Goal: Task Accomplishment & Management: Use online tool/utility

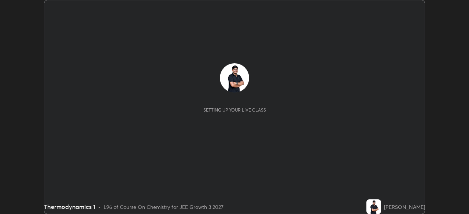
scroll to position [214, 468]
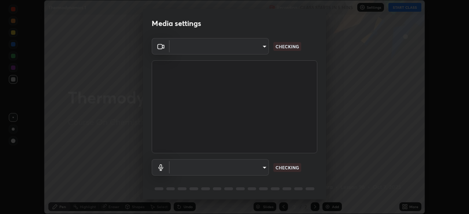
click at [182, 168] on body "Erase all Thermodynamics 1 Recording CLASS STARTS IN 5 MINS Settings START CLAS…" at bounding box center [234, 107] width 469 height 214
type input "0098613ca96d1cb365b3845fa694b9755ae94ec2d7c0f75973c998bbbf9ace16"
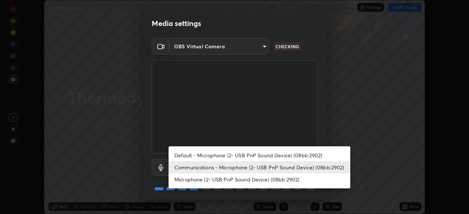
click at [181, 156] on li "Default - Microphone (2- USB PnP Sound Device) (08bb:2902)" at bounding box center [259, 155] width 182 height 12
type input "default"
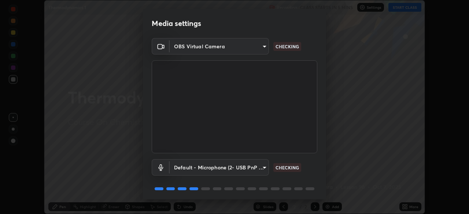
scroll to position [26, 0]
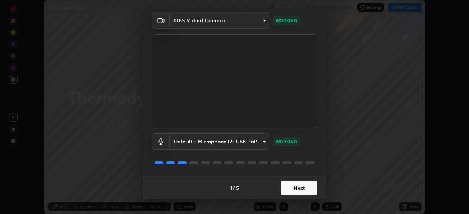
click at [293, 192] on button "Next" at bounding box center [298, 188] width 37 height 15
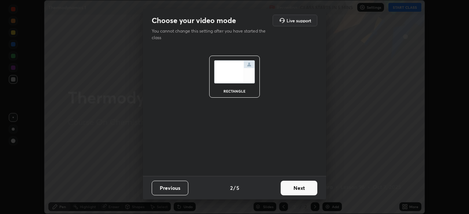
scroll to position [0, 0]
click at [296, 191] on button "Next" at bounding box center [298, 188] width 37 height 15
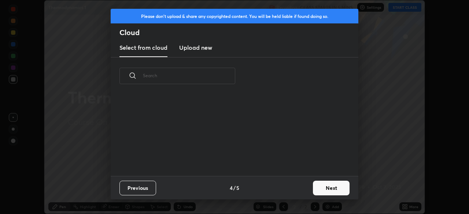
click at [298, 190] on div "Previous 4 / 5 Next" at bounding box center [234, 187] width 247 height 23
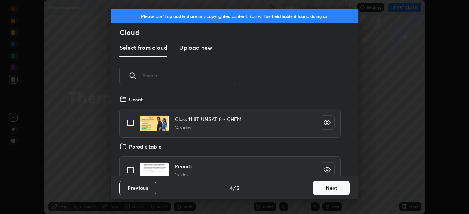
click at [314, 189] on button "Next" at bounding box center [331, 188] width 37 height 15
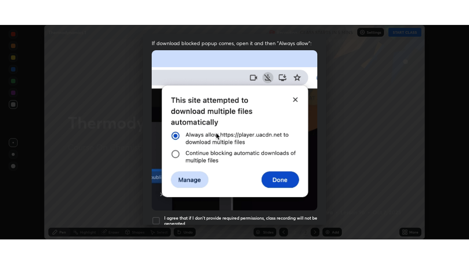
scroll to position [175, 0]
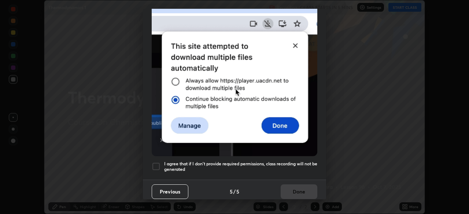
click at [157, 163] on div at bounding box center [156, 166] width 9 height 9
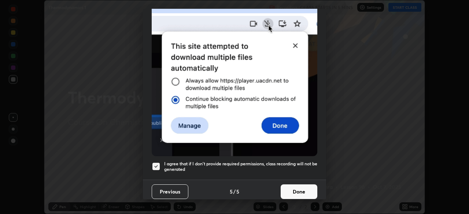
click at [288, 185] on button "Done" at bounding box center [298, 191] width 37 height 15
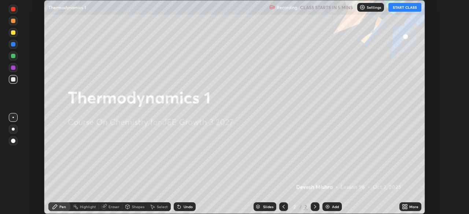
click at [395, 11] on button "START CLASS" at bounding box center [404, 7] width 33 height 9
click at [404, 207] on icon at bounding box center [403, 208] width 2 height 2
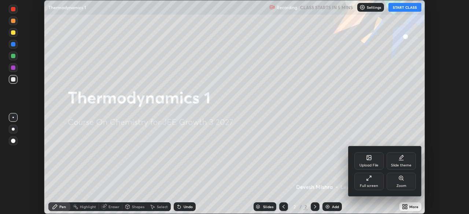
click at [368, 182] on div "Full screen" at bounding box center [368, 182] width 29 height 18
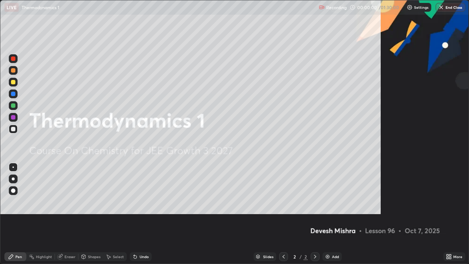
scroll to position [264, 469]
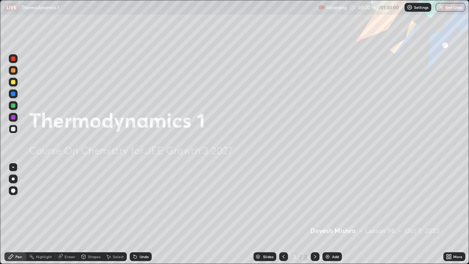
click at [330, 214] on div "Add" at bounding box center [331, 256] width 19 height 9
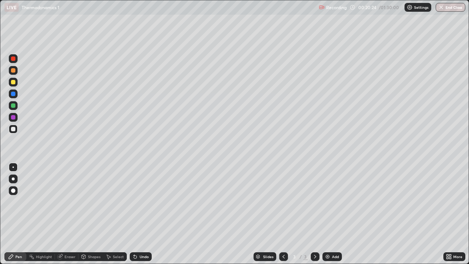
click at [14, 107] on div at bounding box center [13, 105] width 4 height 4
click at [12, 130] on div at bounding box center [13, 129] width 4 height 4
click at [133, 214] on icon at bounding box center [135, 256] width 6 height 6
click at [134, 214] on icon at bounding box center [134, 254] width 1 height 1
click at [12, 119] on div at bounding box center [13, 117] width 4 height 4
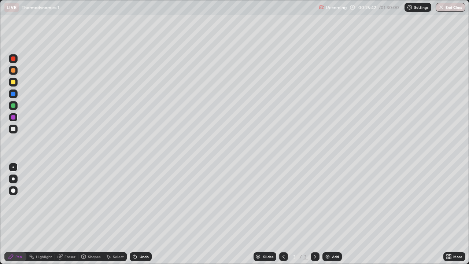
click at [13, 129] on div at bounding box center [13, 129] width 4 height 4
click at [134, 214] on icon at bounding box center [135, 256] width 3 height 3
click at [134, 214] on icon at bounding box center [134, 254] width 1 height 1
click at [13, 107] on div at bounding box center [13, 105] width 4 height 4
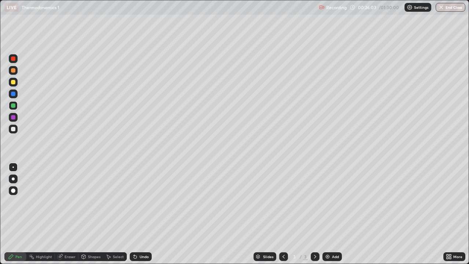
click at [135, 214] on icon at bounding box center [135, 256] width 6 height 6
click at [134, 214] on icon at bounding box center [135, 256] width 3 height 3
click at [13, 128] on div at bounding box center [13, 129] width 4 height 4
click at [322, 214] on div "Add" at bounding box center [331, 256] width 19 height 9
click at [12, 107] on div at bounding box center [13, 105] width 4 height 4
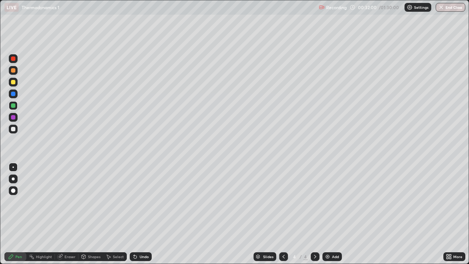
click at [14, 130] on div at bounding box center [13, 129] width 4 height 4
click at [13, 106] on div at bounding box center [13, 105] width 4 height 4
click at [134, 214] on icon at bounding box center [135, 256] width 3 height 3
click at [12, 117] on div at bounding box center [13, 117] width 4 height 4
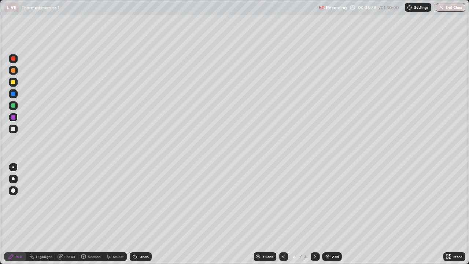
click at [11, 81] on div at bounding box center [13, 82] width 4 height 4
click at [12, 69] on div at bounding box center [13, 70] width 4 height 4
click at [11, 83] on div at bounding box center [13, 82] width 4 height 4
click at [324, 214] on img at bounding box center [327, 256] width 6 height 6
click at [12, 128] on div at bounding box center [13, 129] width 4 height 4
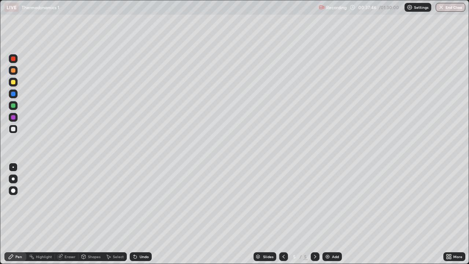
click at [83, 214] on icon at bounding box center [84, 256] width 4 height 4
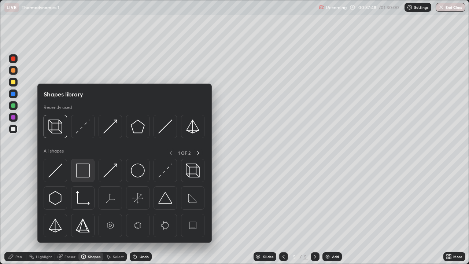
click at [79, 176] on img at bounding box center [83, 170] width 14 height 14
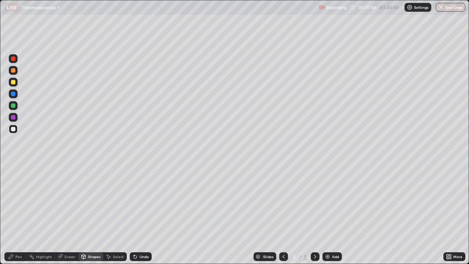
click at [60, 214] on icon at bounding box center [59, 256] width 5 height 5
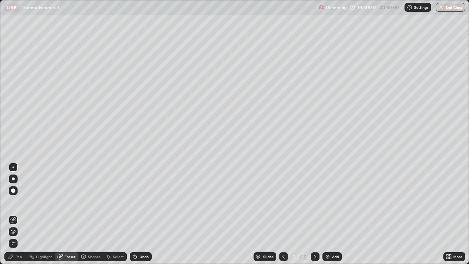
click at [109, 214] on icon at bounding box center [109, 256] width 4 height 4
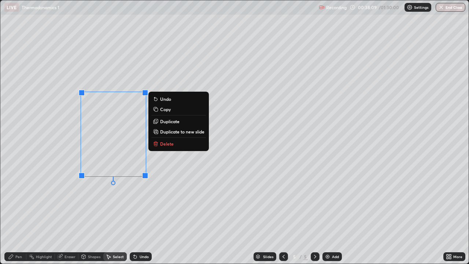
click at [156, 123] on icon at bounding box center [154, 121] width 3 height 3
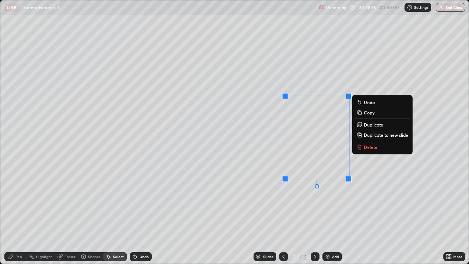
click at [14, 214] on div "Pen" at bounding box center [15, 256] width 22 height 9
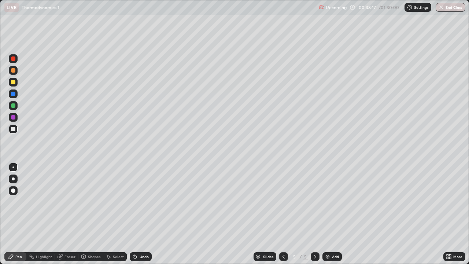
click at [12, 118] on div at bounding box center [13, 117] width 4 height 4
click at [12, 83] on div at bounding box center [13, 82] width 4 height 4
click at [12, 94] on div at bounding box center [13, 94] width 4 height 4
click at [13, 82] on div at bounding box center [13, 82] width 4 height 4
click at [14, 107] on div at bounding box center [13, 105] width 4 height 4
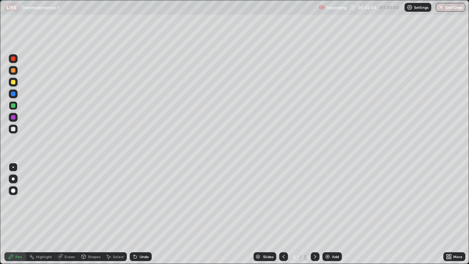
click at [14, 95] on div at bounding box center [13, 94] width 4 height 4
click at [14, 108] on div at bounding box center [13, 105] width 9 height 9
click at [133, 214] on icon at bounding box center [135, 256] width 6 height 6
click at [134, 214] on icon at bounding box center [135, 256] width 3 height 3
click at [134, 214] on icon at bounding box center [134, 254] width 1 height 1
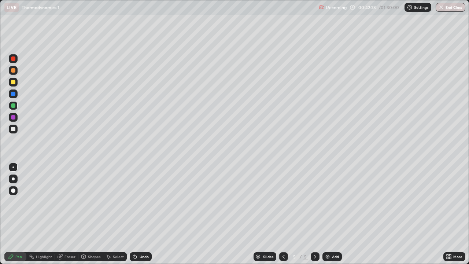
click at [134, 214] on icon at bounding box center [134, 254] width 1 height 1
click at [133, 214] on div "Undo" at bounding box center [141, 256] width 22 height 9
click at [132, 214] on div "Undo" at bounding box center [141, 256] width 22 height 9
click at [13, 128] on div at bounding box center [13, 129] width 4 height 4
click at [13, 118] on div at bounding box center [13, 117] width 4 height 4
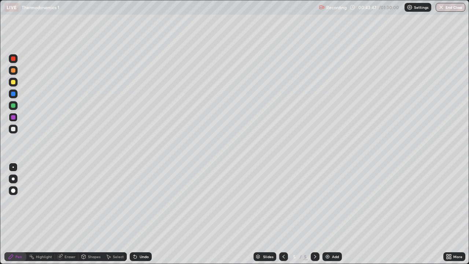
click at [11, 107] on div at bounding box center [13, 105] width 4 height 4
click at [13, 95] on div at bounding box center [13, 94] width 4 height 4
click at [12, 118] on div at bounding box center [13, 117] width 4 height 4
click at [13, 106] on div at bounding box center [13, 105] width 4 height 4
click at [13, 84] on div at bounding box center [13, 82] width 4 height 4
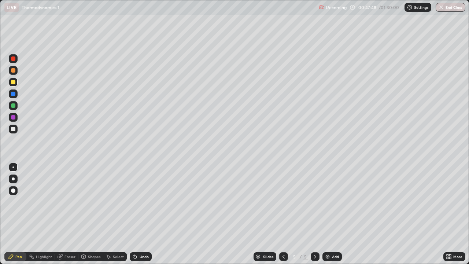
click at [12, 116] on div at bounding box center [13, 117] width 4 height 4
click at [13, 104] on div at bounding box center [13, 105] width 4 height 4
click at [13, 118] on div at bounding box center [13, 117] width 4 height 4
click at [14, 82] on div at bounding box center [13, 82] width 4 height 4
click at [324, 214] on img at bounding box center [327, 256] width 6 height 6
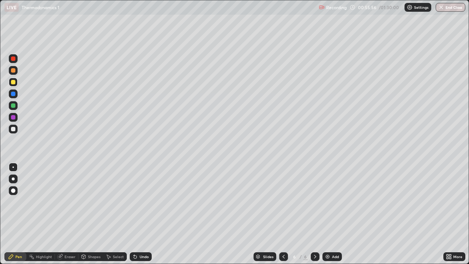
click at [12, 130] on div at bounding box center [13, 129] width 4 height 4
click at [14, 106] on div at bounding box center [13, 105] width 4 height 4
click at [14, 118] on div at bounding box center [13, 117] width 4 height 4
click at [59, 214] on icon at bounding box center [59, 256] width 5 height 5
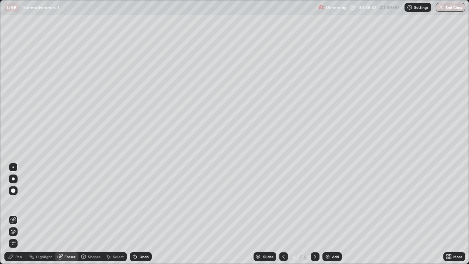
click at [16, 214] on div "Pen" at bounding box center [18, 256] width 7 height 4
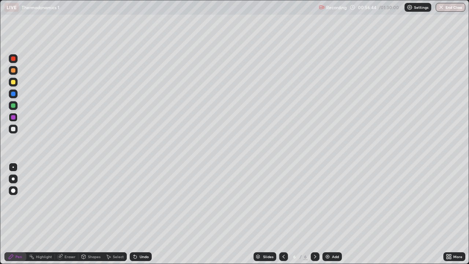
click at [14, 129] on div at bounding box center [13, 129] width 4 height 4
click at [14, 82] on div at bounding box center [13, 82] width 4 height 4
click at [12, 128] on div at bounding box center [13, 129] width 4 height 4
click at [13, 107] on div at bounding box center [13, 105] width 4 height 4
click at [14, 131] on div at bounding box center [13, 129] width 4 height 4
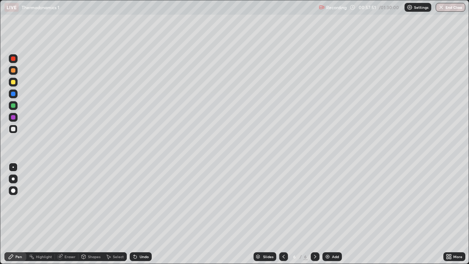
click at [11, 83] on div at bounding box center [13, 82] width 4 height 4
click at [13, 129] on div at bounding box center [13, 129] width 4 height 4
click at [14, 106] on div at bounding box center [13, 105] width 4 height 4
click at [11, 128] on div at bounding box center [13, 129] width 4 height 4
click at [324, 214] on img at bounding box center [327, 256] width 6 height 6
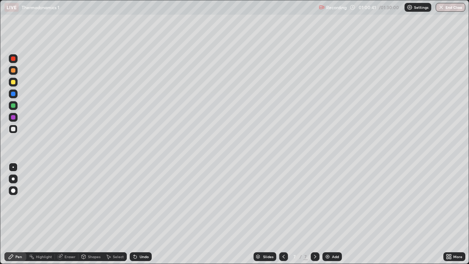
click at [13, 117] on div at bounding box center [13, 117] width 4 height 4
click at [134, 214] on icon at bounding box center [134, 254] width 1 height 1
click at [65, 214] on div "Eraser" at bounding box center [69, 256] width 11 height 4
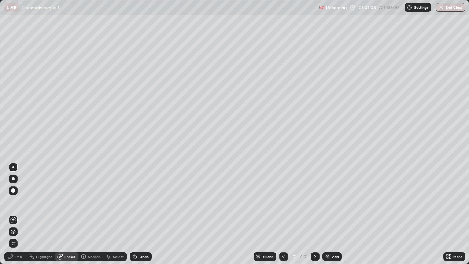
click at [15, 214] on div "Pen" at bounding box center [18, 256] width 7 height 4
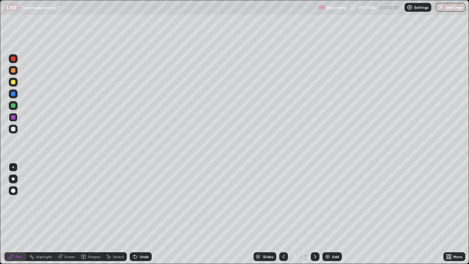
click at [11, 106] on div at bounding box center [13, 105] width 4 height 4
click at [12, 130] on div at bounding box center [13, 129] width 4 height 4
click at [12, 104] on div at bounding box center [13, 105] width 4 height 4
click at [283, 214] on icon at bounding box center [283, 256] width 6 height 6
click at [12, 83] on div at bounding box center [13, 82] width 4 height 4
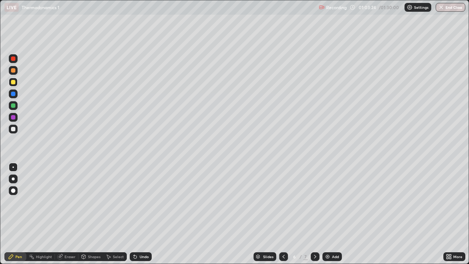
click at [87, 214] on div "Shapes" at bounding box center [90, 256] width 25 height 9
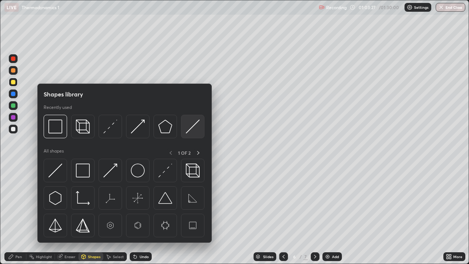
click at [184, 130] on div at bounding box center [192, 126] width 23 height 23
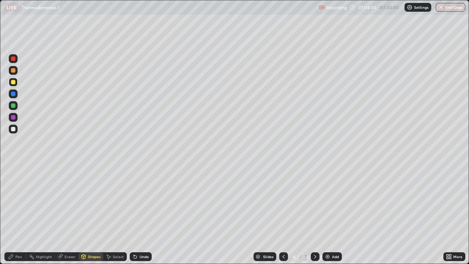
click at [12, 95] on div at bounding box center [13, 94] width 4 height 4
click at [134, 214] on icon at bounding box center [134, 254] width 1 height 1
click at [12, 60] on div at bounding box center [13, 58] width 4 height 4
click at [17, 214] on div "Pen" at bounding box center [18, 256] width 7 height 4
click at [12, 130] on div at bounding box center [13, 129] width 4 height 4
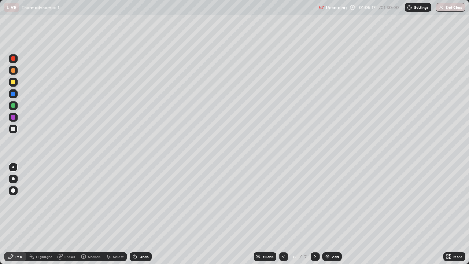
click at [14, 83] on div at bounding box center [13, 82] width 4 height 4
click at [14, 118] on div at bounding box center [13, 117] width 4 height 4
click at [12, 129] on div at bounding box center [13, 129] width 4 height 4
click at [11, 93] on div at bounding box center [13, 94] width 4 height 4
click at [108, 214] on div "Select" at bounding box center [114, 256] width 23 height 15
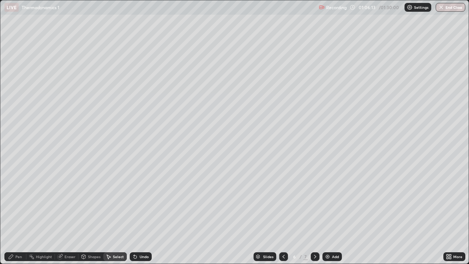
click at [16, 214] on div "Pen" at bounding box center [18, 256] width 7 height 4
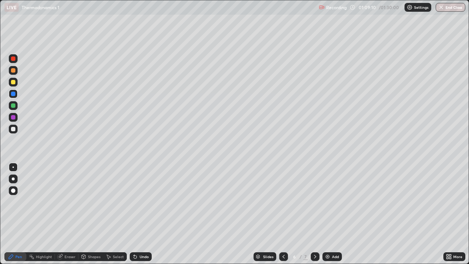
click at [325, 214] on img at bounding box center [327, 256] width 6 height 6
click at [13, 129] on div at bounding box center [13, 129] width 4 height 4
click at [134, 214] on icon at bounding box center [134, 254] width 1 height 1
click at [135, 214] on icon at bounding box center [135, 256] width 6 height 6
click at [138, 214] on div "Undo" at bounding box center [141, 256] width 22 height 9
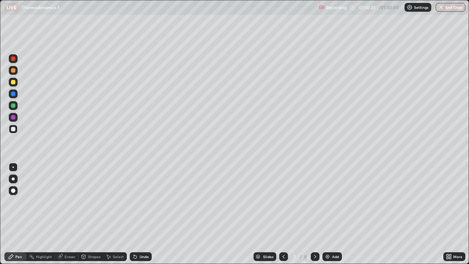
click at [12, 119] on div at bounding box center [13, 117] width 4 height 4
click at [325, 214] on img at bounding box center [327, 256] width 6 height 6
click at [15, 130] on div at bounding box center [13, 129] width 4 height 4
click at [12, 83] on div at bounding box center [13, 82] width 4 height 4
click at [13, 106] on div at bounding box center [13, 105] width 4 height 4
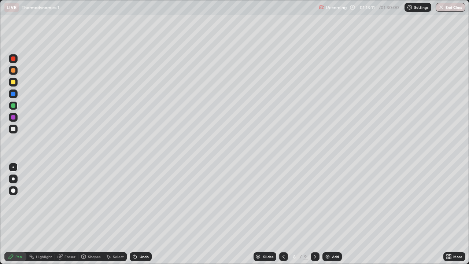
click at [283, 214] on icon at bounding box center [283, 256] width 6 height 6
click at [314, 214] on icon at bounding box center [315, 256] width 6 height 6
click at [14, 117] on div at bounding box center [13, 117] width 4 height 4
click at [14, 83] on div at bounding box center [13, 82] width 4 height 4
click at [14, 107] on div at bounding box center [13, 105] width 4 height 4
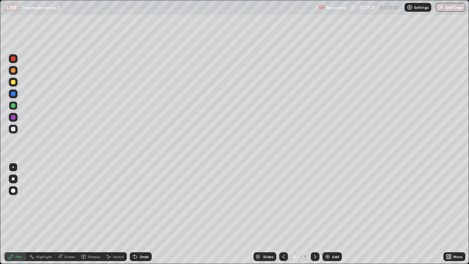
click at [16, 60] on div at bounding box center [13, 58] width 9 height 9
click at [134, 214] on icon at bounding box center [135, 256] width 3 height 3
click at [12, 106] on div at bounding box center [13, 105] width 4 height 4
click at [13, 118] on div at bounding box center [13, 117] width 4 height 4
click at [14, 130] on div at bounding box center [13, 129] width 4 height 4
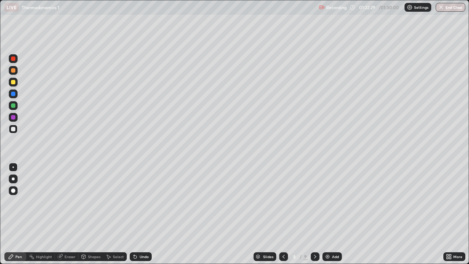
click at [17, 92] on div at bounding box center [13, 93] width 9 height 9
click at [139, 214] on div "Undo" at bounding box center [143, 256] width 9 height 4
click at [139, 214] on div "Undo" at bounding box center [141, 256] width 22 height 9
click at [141, 214] on div "Undo" at bounding box center [143, 256] width 9 height 4
click at [141, 214] on div "Undo" at bounding box center [141, 256] width 22 height 9
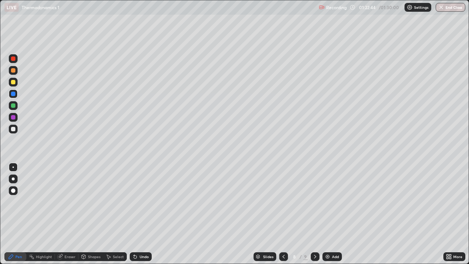
click at [142, 214] on div "Undo" at bounding box center [143, 256] width 9 height 4
click at [143, 214] on div "Undo" at bounding box center [141, 256] width 22 height 9
click at [142, 214] on div "Undo" at bounding box center [141, 256] width 22 height 9
click at [142, 214] on div "Undo" at bounding box center [143, 256] width 9 height 4
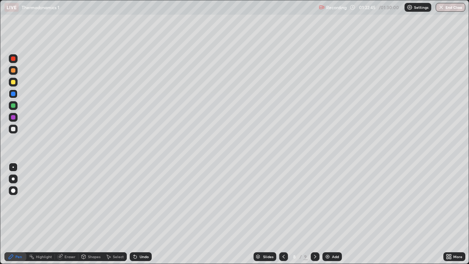
click at [143, 214] on div "Undo" at bounding box center [143, 256] width 9 height 4
click at [142, 214] on div "Undo" at bounding box center [143, 256] width 9 height 4
click at [141, 214] on div "Undo" at bounding box center [143, 256] width 9 height 4
click at [142, 214] on div "Undo" at bounding box center [143, 256] width 9 height 4
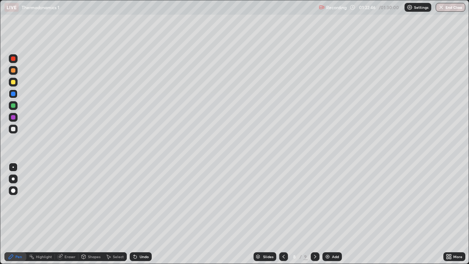
click at [141, 214] on div "Undo" at bounding box center [141, 256] width 22 height 9
click at [141, 214] on div "Undo" at bounding box center [143, 256] width 9 height 4
click at [139, 214] on div "Undo" at bounding box center [143, 256] width 9 height 4
click at [138, 214] on div "Undo" at bounding box center [141, 256] width 22 height 9
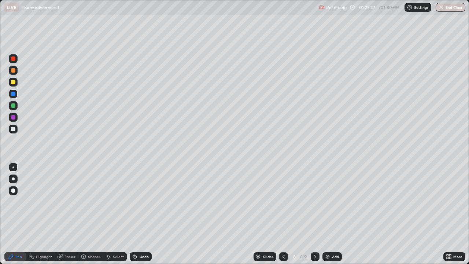
click at [139, 214] on div "Undo" at bounding box center [143, 256] width 9 height 4
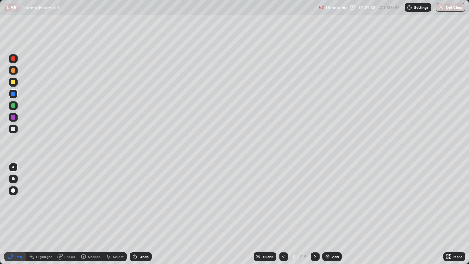
click at [140, 214] on div "Undo" at bounding box center [143, 256] width 9 height 4
click at [139, 214] on div "Undo" at bounding box center [143, 256] width 9 height 4
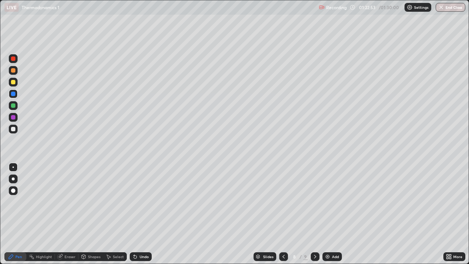
click at [139, 214] on div "Undo" at bounding box center [143, 256] width 9 height 4
click at [139, 214] on div "Undo" at bounding box center [141, 256] width 22 height 9
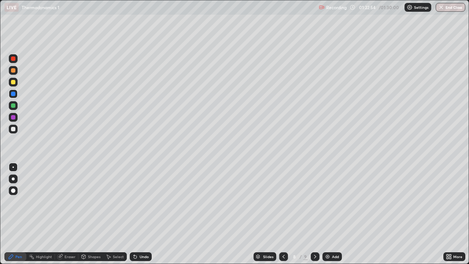
click at [139, 214] on div "Undo" at bounding box center [141, 256] width 22 height 9
click at [138, 214] on div "Undo" at bounding box center [141, 256] width 22 height 9
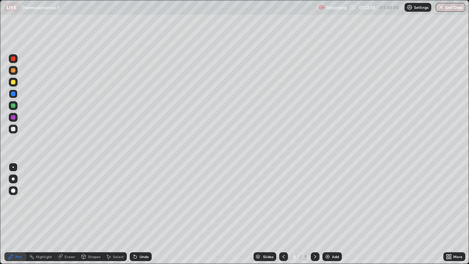
click at [137, 214] on div "Undo" at bounding box center [141, 256] width 22 height 9
click at [138, 214] on div "Undo" at bounding box center [141, 256] width 22 height 9
click at [137, 214] on div "Undo" at bounding box center [141, 256] width 22 height 9
click at [138, 214] on div "Undo" at bounding box center [141, 256] width 22 height 9
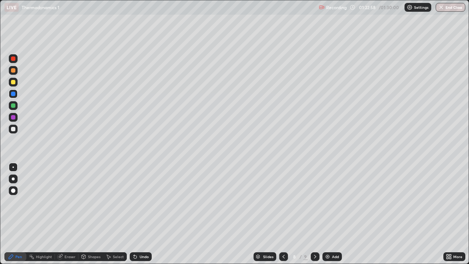
click at [138, 214] on div "Undo" at bounding box center [141, 256] width 22 height 9
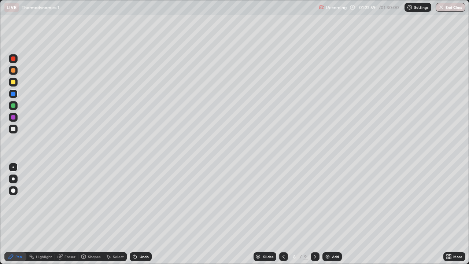
click at [138, 214] on div "Undo" at bounding box center [141, 256] width 22 height 9
click at [137, 214] on icon at bounding box center [135, 256] width 6 height 6
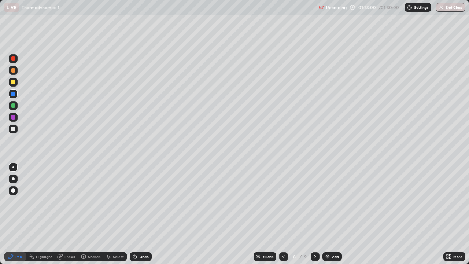
click at [137, 214] on div "Undo" at bounding box center [141, 256] width 22 height 9
click at [136, 214] on div "Undo" at bounding box center [141, 256] width 22 height 9
click at [134, 214] on icon at bounding box center [134, 254] width 1 height 1
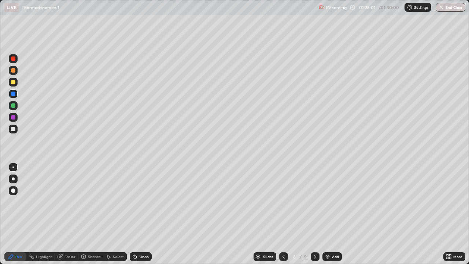
click at [134, 214] on div "Undo" at bounding box center [141, 256] width 22 height 9
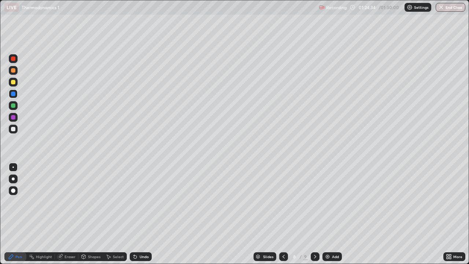
click at [15, 59] on div at bounding box center [13, 58] width 4 height 4
click at [326, 214] on img at bounding box center [327, 256] width 6 height 6
click at [16, 130] on div at bounding box center [13, 128] width 9 height 9
click at [14, 107] on div at bounding box center [13, 105] width 4 height 4
click at [12, 130] on div at bounding box center [13, 129] width 4 height 4
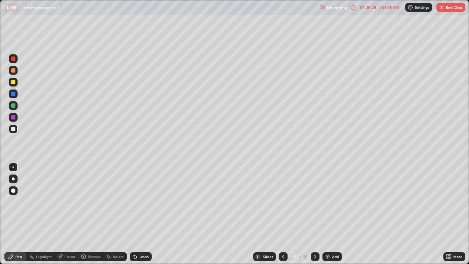
click at [16, 117] on div at bounding box center [13, 117] width 9 height 9
click at [324, 214] on img at bounding box center [327, 256] width 6 height 6
click at [13, 130] on div at bounding box center [13, 129] width 4 height 4
click at [12, 117] on div at bounding box center [13, 117] width 4 height 4
click at [12, 105] on div at bounding box center [13, 105] width 4 height 4
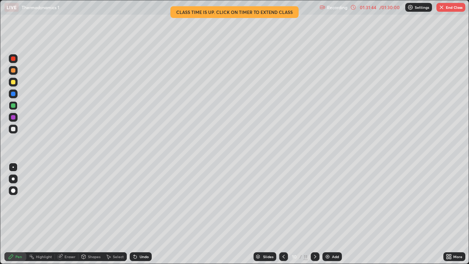
click at [14, 127] on div at bounding box center [13, 129] width 4 height 4
click at [12, 94] on div at bounding box center [13, 94] width 4 height 4
click at [12, 107] on div at bounding box center [13, 105] width 4 height 4
click at [134, 214] on icon at bounding box center [134, 254] width 1 height 1
click at [11, 83] on div at bounding box center [13, 82] width 4 height 4
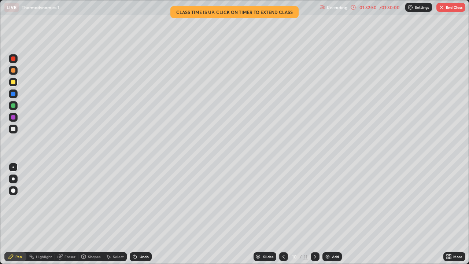
click at [14, 131] on div at bounding box center [13, 129] width 4 height 4
click at [11, 61] on div at bounding box center [13, 58] width 9 height 9
click at [12, 130] on div at bounding box center [13, 129] width 4 height 4
click at [326, 214] on img at bounding box center [327, 256] width 6 height 6
click at [14, 105] on div at bounding box center [13, 105] width 4 height 4
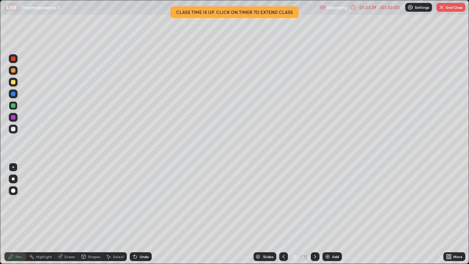
click at [15, 82] on div at bounding box center [13, 82] width 4 height 4
click at [14, 107] on div at bounding box center [13, 105] width 4 height 4
click at [16, 59] on div at bounding box center [13, 58] width 9 height 9
click at [451, 8] on button "End Class" at bounding box center [450, 7] width 29 height 9
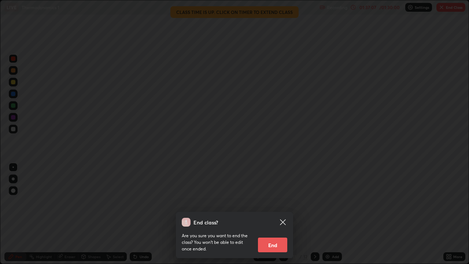
click at [271, 214] on button "End" at bounding box center [272, 244] width 29 height 15
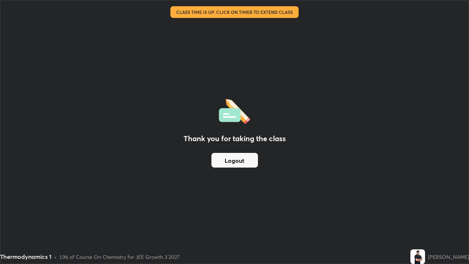
click at [250, 162] on button "Logout" at bounding box center [234, 160] width 46 height 15
click at [292, 85] on div "Thank you for taking the class Logout" at bounding box center [234, 131] width 468 height 263
